Goal: Navigation & Orientation: Find specific page/section

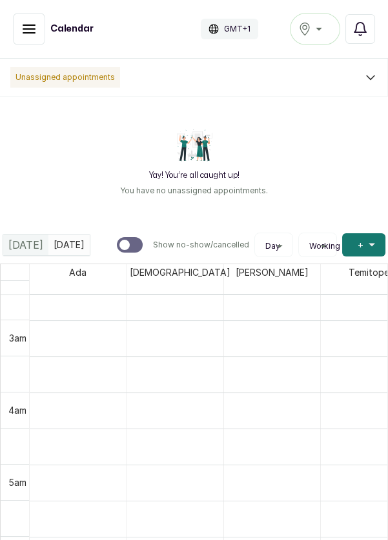
scroll to position [192, 0]
click at [25, 34] on icon "button" at bounding box center [28, 28] width 15 height 15
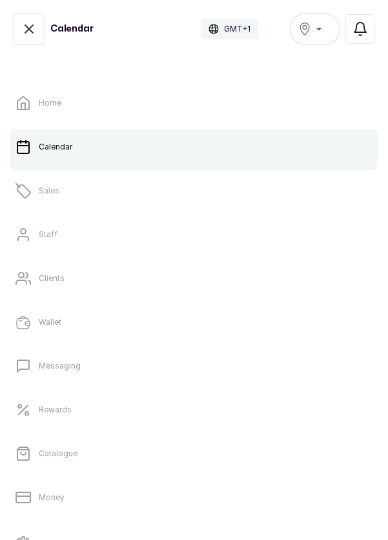
click at [41, 109] on link "Home" at bounding box center [193, 103] width 367 height 36
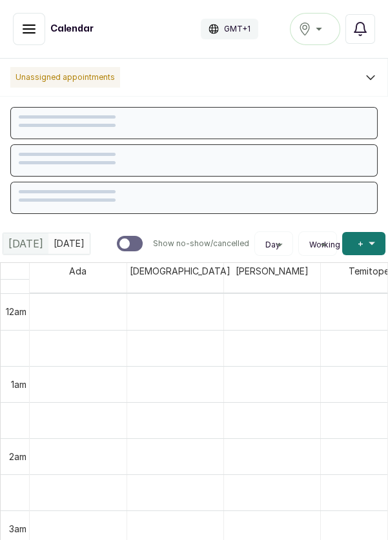
scroll to position [434, 0]
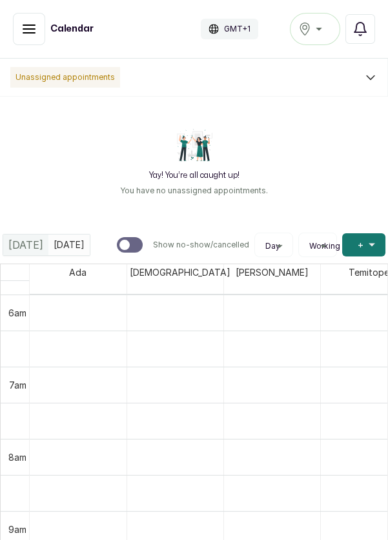
click at [23, 30] on icon "button" at bounding box center [28, 28] width 15 height 15
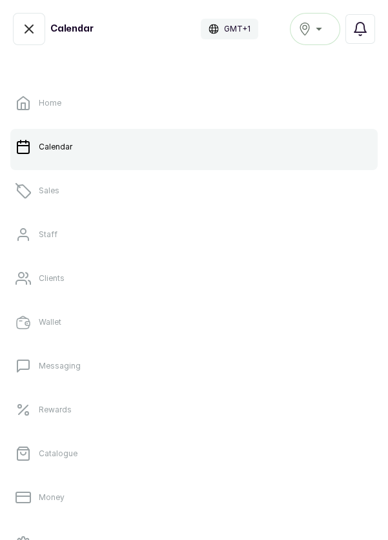
click at [33, 27] on icon "button" at bounding box center [28, 28] width 15 height 15
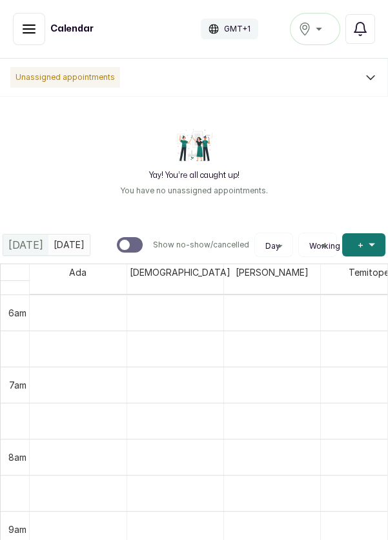
click at [30, 25] on icon "button" at bounding box center [29, 29] width 12 height 8
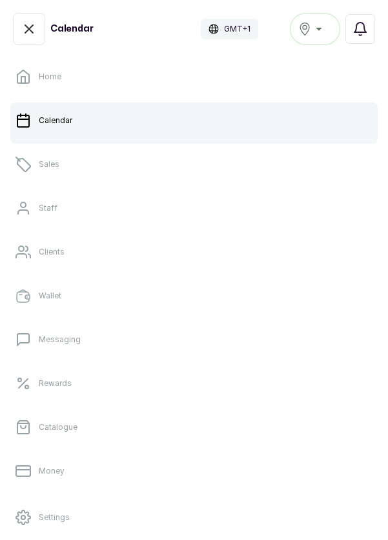
scroll to position [0, 0]
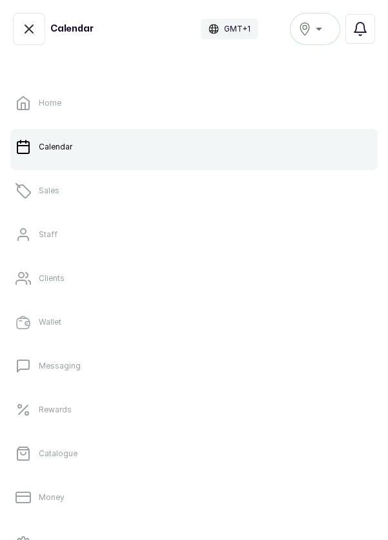
click at [49, 105] on p "Home" at bounding box center [50, 103] width 23 height 10
